Goal: Information Seeking & Learning: Learn about a topic

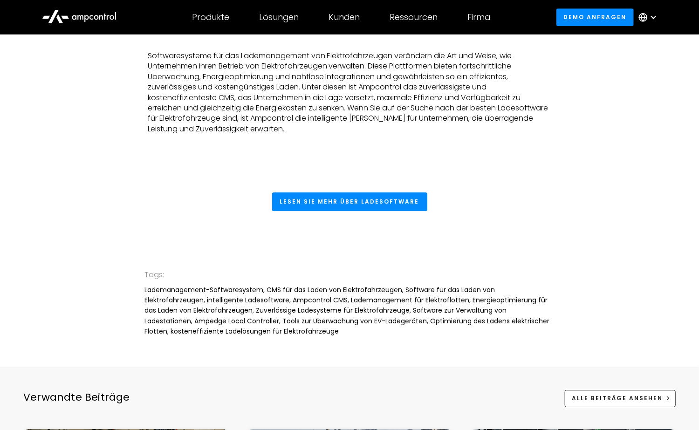
scroll to position [3311, 0]
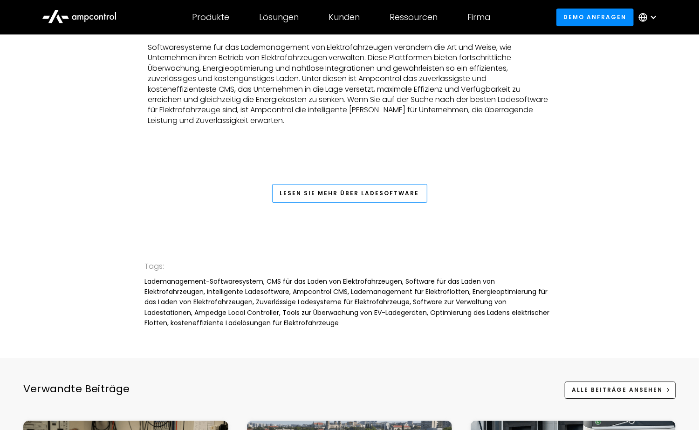
click at [401, 203] on link "Lesen Sie mehr über Ladesoftware" at bounding box center [349, 193] width 155 height 19
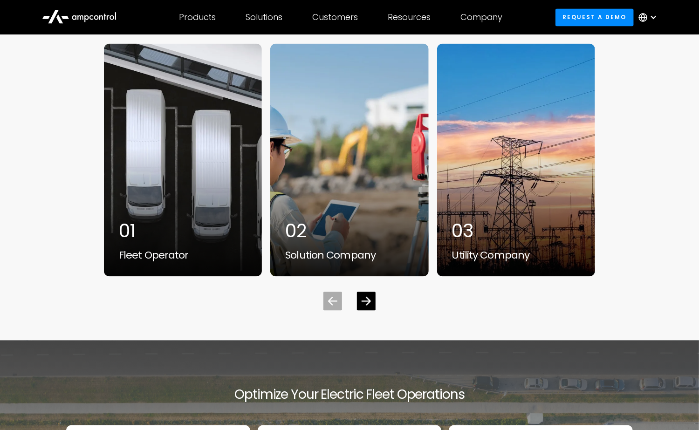
scroll to position [2984, 0]
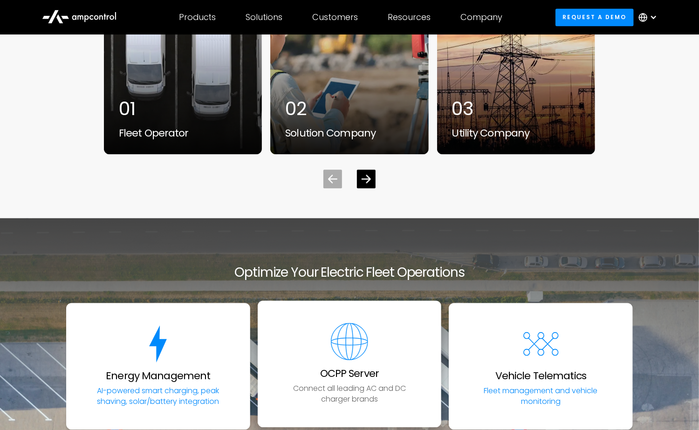
click at [343, 369] on h3 "OCPP Server" at bounding box center [349, 374] width 59 height 12
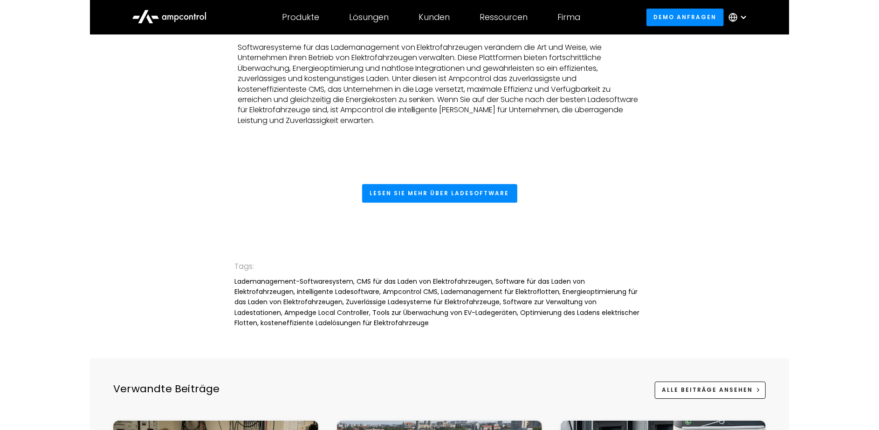
scroll to position [3350, 0]
